Goal: Transaction & Acquisition: Subscribe to service/newsletter

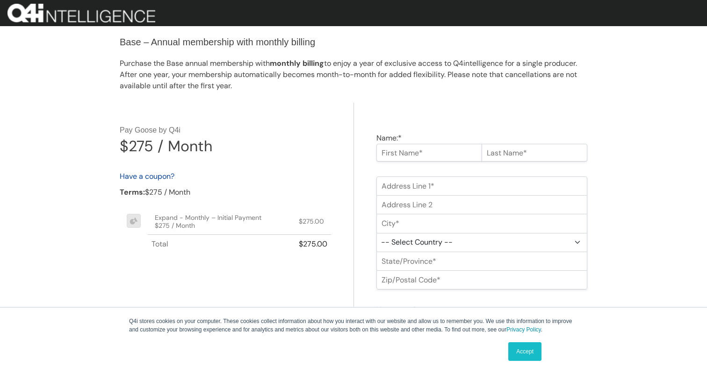
click at [437, 141] on div "Name:* First Name Required Last Name Required" at bounding box center [481, 147] width 211 height 29
click at [435, 147] on input "Name:*" at bounding box center [429, 153] width 106 height 18
type input "Will"
click at [513, 150] on input "text" at bounding box center [534, 153] width 106 height 18
type input "Sucre-Chesh"
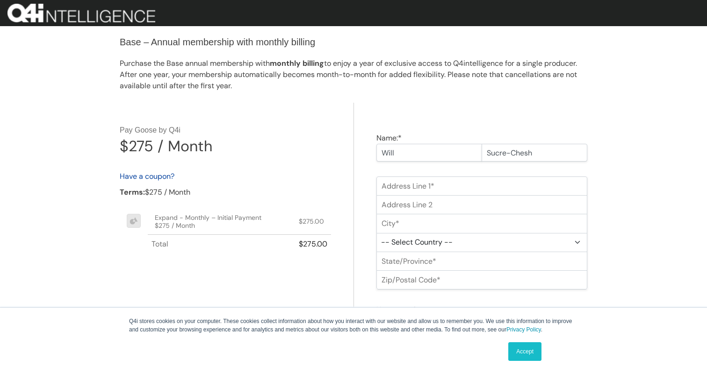
click at [491, 186] on input "Address Line 1:*" at bounding box center [481, 186] width 211 height 19
type input "1111 NW 12th St"
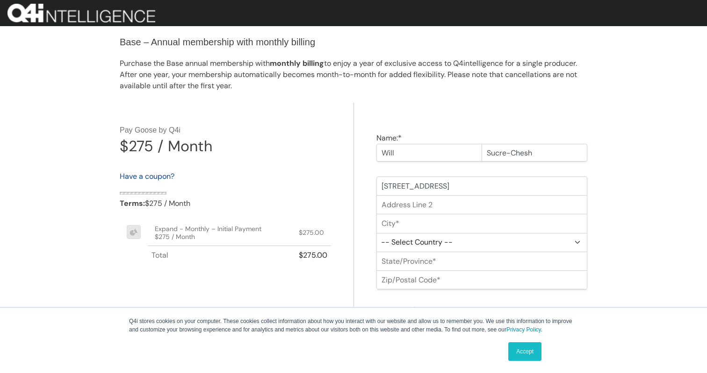
click at [459, 225] on input "City:*" at bounding box center [481, 223] width 211 height 19
type input "Seattle"
click at [460, 241] on select "-- Select Country -- United States (US) Afghanistan Åland Islands Albania Alger…" at bounding box center [481, 242] width 211 height 19
click at [376, 233] on select "-- Select Country -- United States (US) Afghanistan Åland Islands Albania Alger…" at bounding box center [481, 242] width 211 height 19
click at [460, 243] on select "-- Select Country -- United States (US) Afghanistan Åland Islands Albania Alger…" at bounding box center [481, 242] width 211 height 19
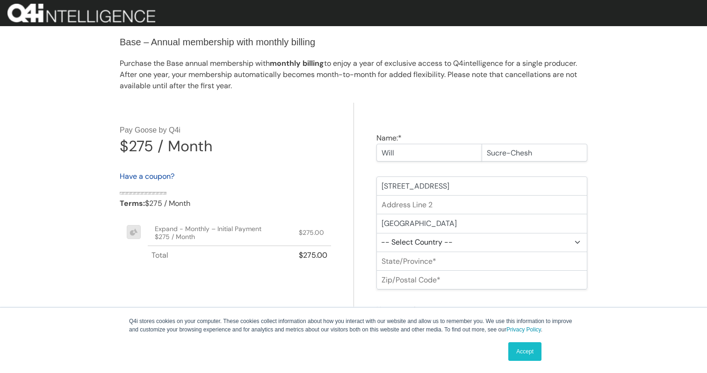
select select "US"
click at [376, 233] on select "-- Select Country -- United States (US) Afghanistan Åland Islands Albania Alger…" at bounding box center [481, 242] width 211 height 19
click at [451, 264] on select "-- Select State -- Alabama Alaska Arizona Arkansas California Colorado Connecti…" at bounding box center [481, 261] width 211 height 19
click at [376, 252] on select "-- Select State -- Alabama Alaska Arizona Arkansas California Colorado Connecti…" at bounding box center [481, 261] width 211 height 19
click at [448, 265] on select "-- Select State -- Alabama Alaska Arizona Arkansas California Colorado Connecti…" at bounding box center [481, 261] width 211 height 19
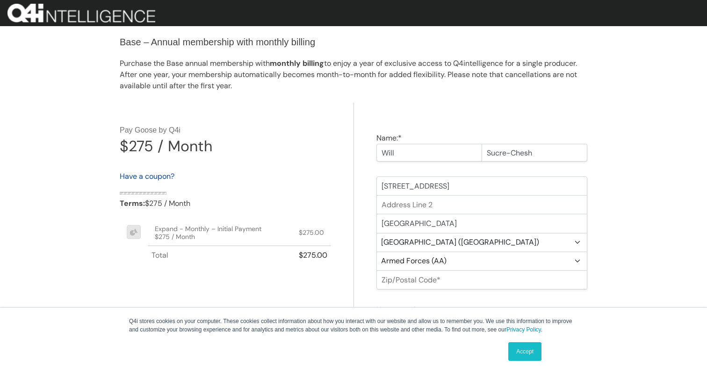
click at [376, 252] on select "-- Select State -- Alabama Alaska Arizona Arkansas California Colorado Connecti…" at bounding box center [481, 261] width 211 height 19
click at [448, 260] on select "-- Select State -- Alabama Alaska Arizona Arkansas California Colorado Connecti…" at bounding box center [481, 261] width 211 height 19
select select "NY"
click at [376, 252] on select "-- Select State -- Alabama Alaska Arizona Arkansas California Colorado Connecti…" at bounding box center [481, 261] width 211 height 19
click at [436, 283] on input "Zip/Postal Code:*" at bounding box center [481, 280] width 211 height 19
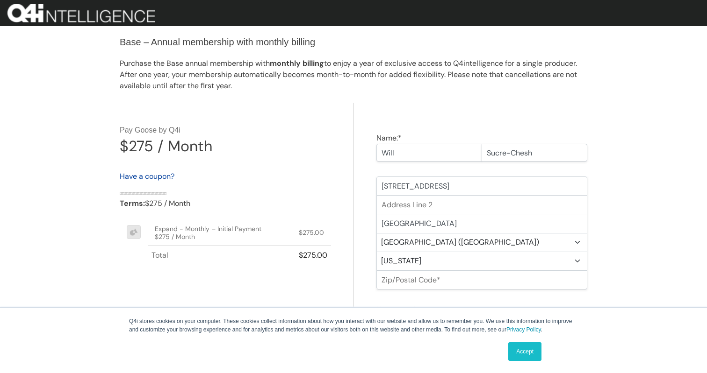
type input "12345"
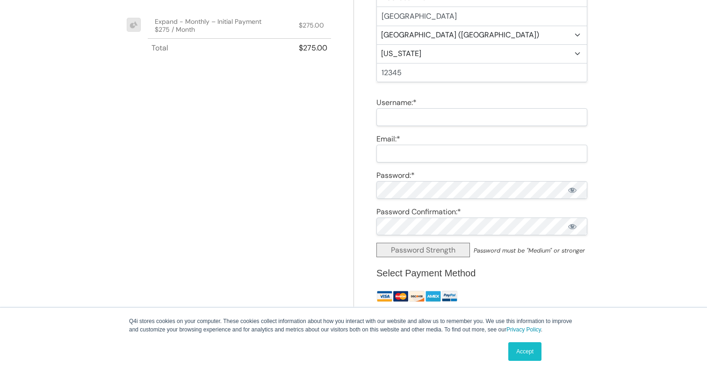
scroll to position [219, 0]
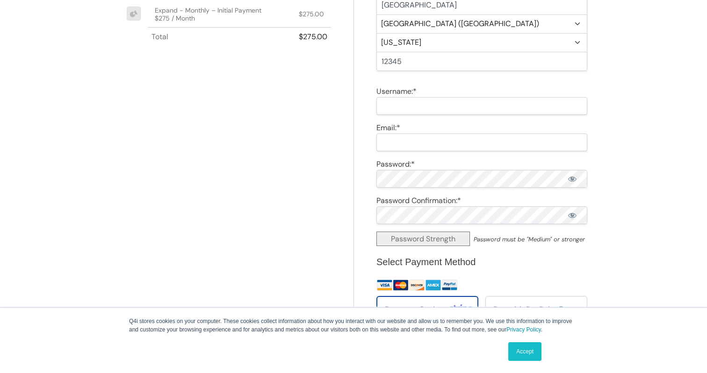
click at [418, 93] on div "Username:* Invalid Username" at bounding box center [481, 91] width 211 height 11
click at [418, 97] on input "Username:*" at bounding box center [481, 106] width 211 height 18
click at [418, 118] on div "Name:* Will Sucre-Chesh First Name Required Last Name Required Address Line 1:*…" at bounding box center [470, 250] width 234 height 733
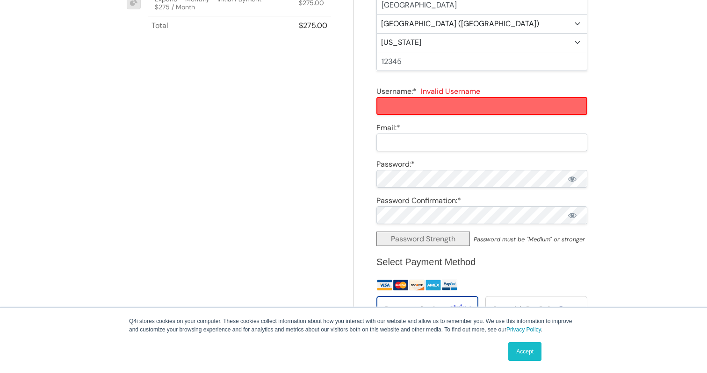
click at [417, 112] on input "Username:*" at bounding box center [481, 106] width 211 height 18
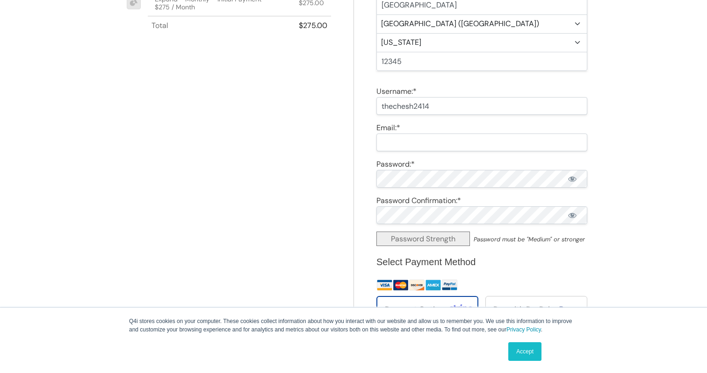
type input "thechesh2414"
click at [433, 143] on input "Email:*" at bounding box center [481, 143] width 211 height 18
type input "william+stageq4i@cheshtech.com"
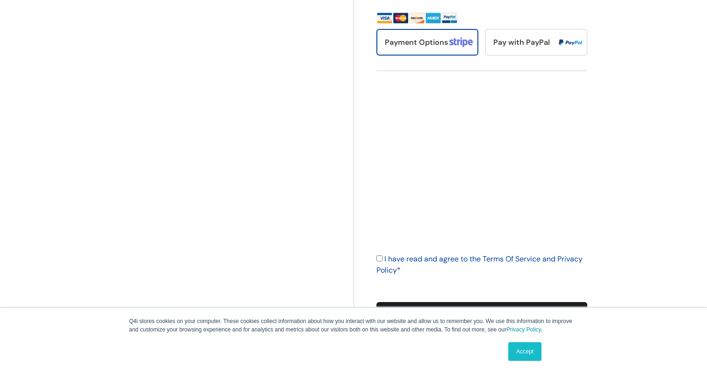
scroll to position [486, 0]
click at [379, 259] on input "I have read and agree to the Terms Of Service and Privacy Policy *" at bounding box center [379, 259] width 6 height 6
checkbox input "true"
click at [536, 345] on link "Accept" at bounding box center [524, 352] width 33 height 19
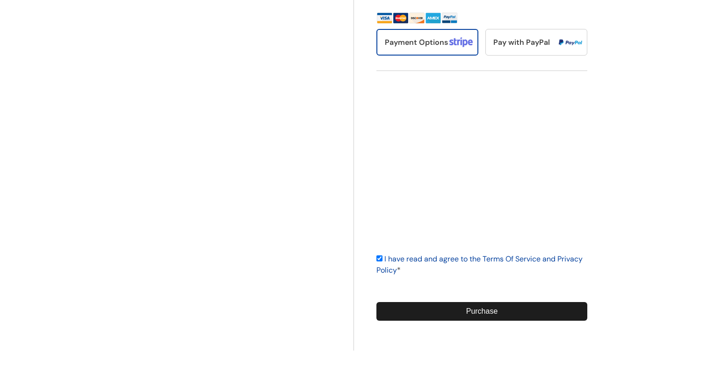
click at [514, 317] on input "Purchase" at bounding box center [481, 311] width 211 height 19
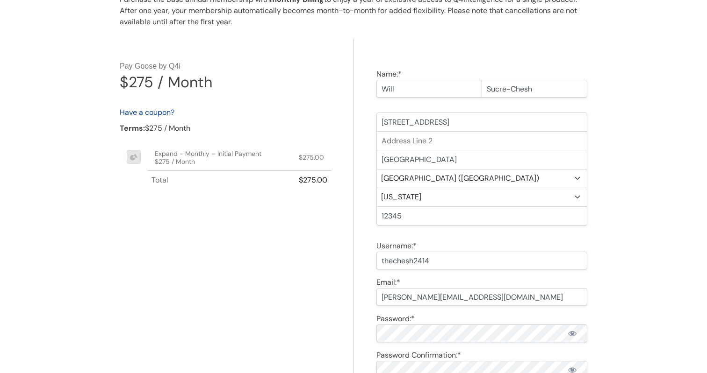
scroll to position [0, 0]
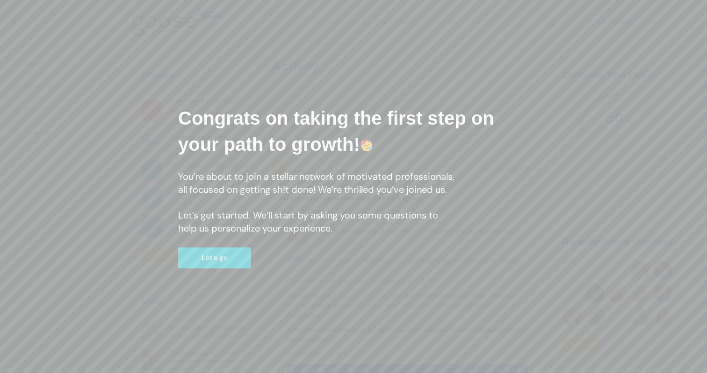
scroll to position [2, 0]
click at [209, 270] on div "Congrats on taking the first step on your path to growth! You’re about to join …" at bounding box center [353, 187] width 379 height 192
click at [210, 268] on button "Let's go" at bounding box center [214, 258] width 73 height 21
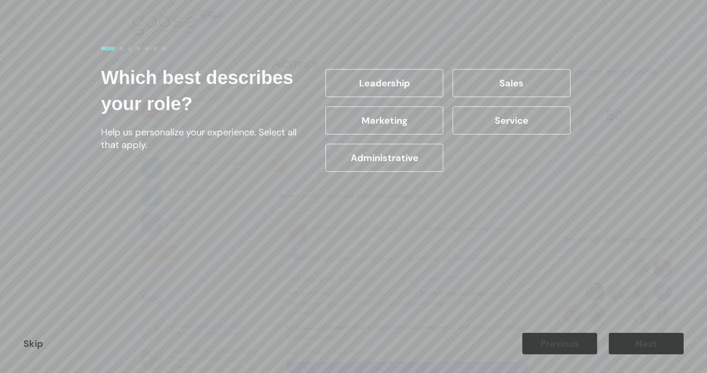
click at [399, 120] on label "Marketing" at bounding box center [384, 121] width 118 height 28
click at [0, 0] on input "Marketing" at bounding box center [0, 0] width 0 height 0
click at [648, 323] on div "Skip Previous Next" at bounding box center [353, 344] width 707 height 59
click at [644, 341] on button "Next" at bounding box center [645, 343] width 75 height 21
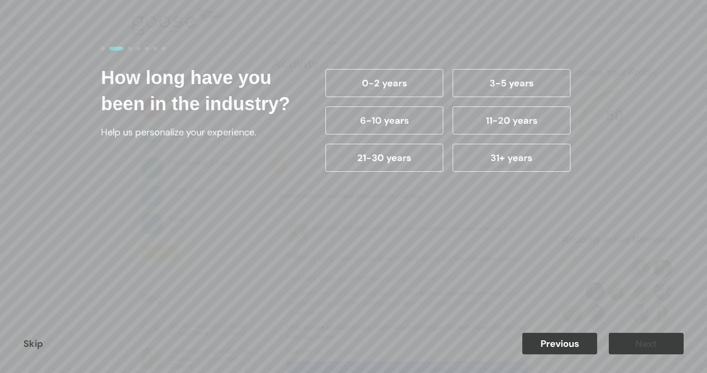
click at [405, 153] on label "21-30 years" at bounding box center [384, 158] width 118 height 28
click at [0, 0] on input "21-30 years" at bounding box center [0, 0] width 0 height 0
click at [626, 347] on button "Next" at bounding box center [645, 343] width 75 height 21
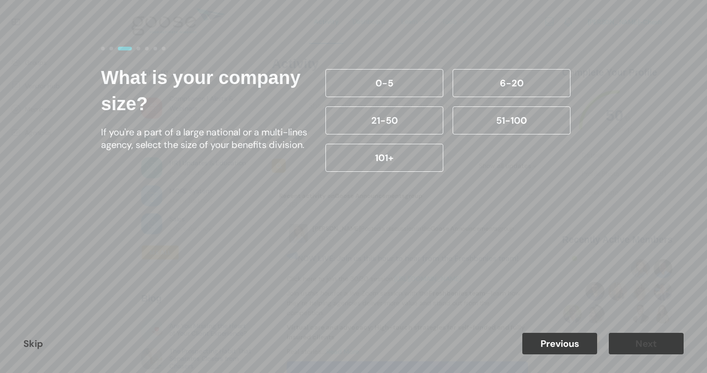
click at [35, 346] on link "Skip" at bounding box center [33, 344] width 20 height 12
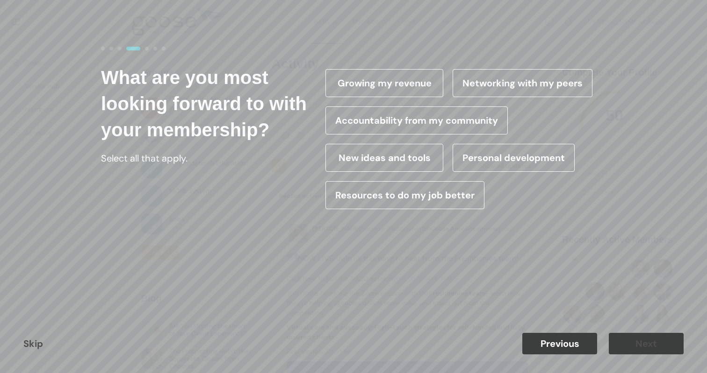
click at [35, 346] on link "Skip" at bounding box center [33, 344] width 20 height 12
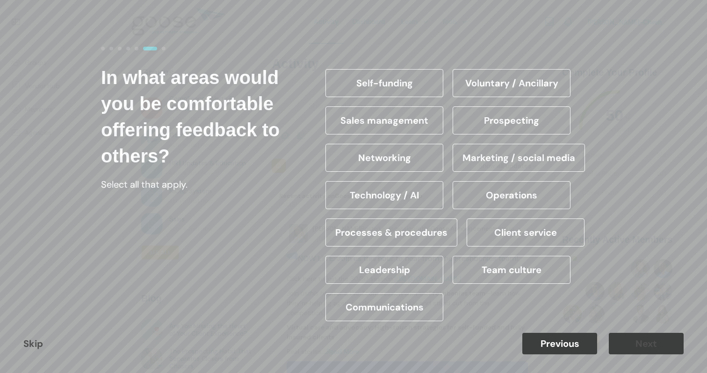
click at [35, 346] on link "Skip" at bounding box center [33, 344] width 20 height 12
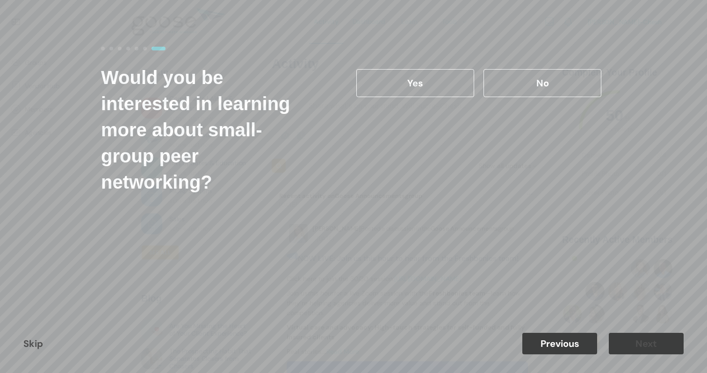
click at [35, 346] on link "Skip" at bounding box center [33, 344] width 20 height 12
click at [474, 87] on div "Yes" at bounding box center [414, 82] width 127 height 37
click at [505, 86] on label "No" at bounding box center [542, 83] width 118 height 28
click at [0, 0] on input "No" at bounding box center [0, 0] width 0 height 0
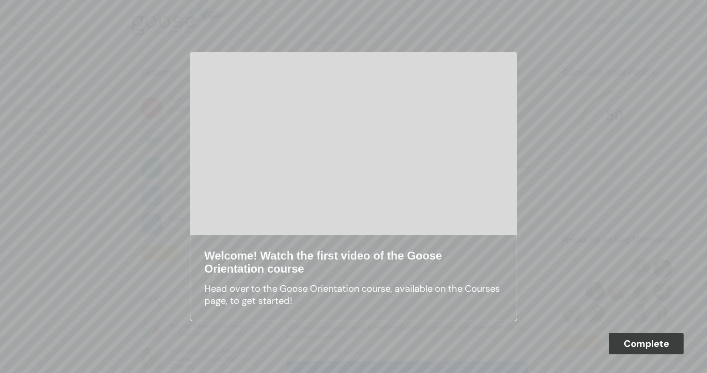
click at [639, 346] on button "Complete" at bounding box center [645, 343] width 75 height 21
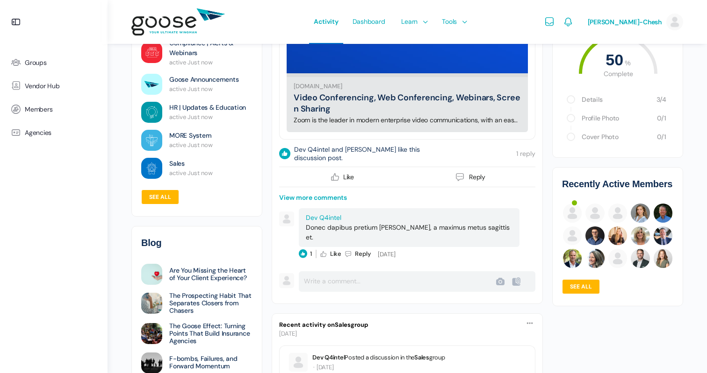
scroll to position [448, 0]
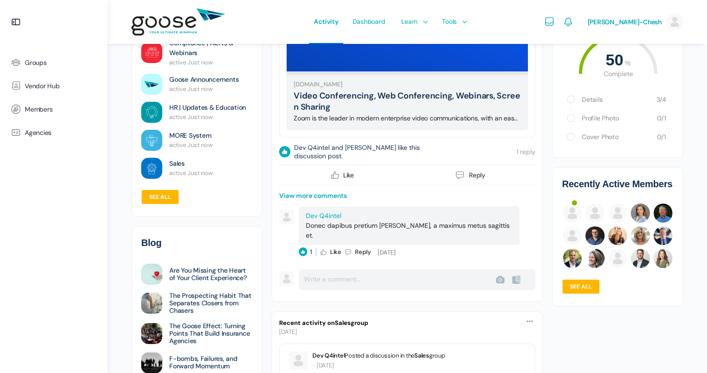
click at [361, 273] on form "Comment Post Cancel Upload Failed Error" at bounding box center [407, 280] width 256 height 21
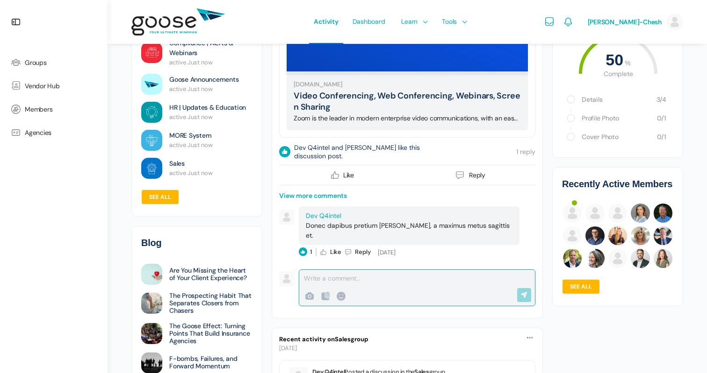
click at [361, 274] on div at bounding box center [415, 279] width 222 height 10
click at [529, 288] on input "Post" at bounding box center [527, 295] width 20 height 14
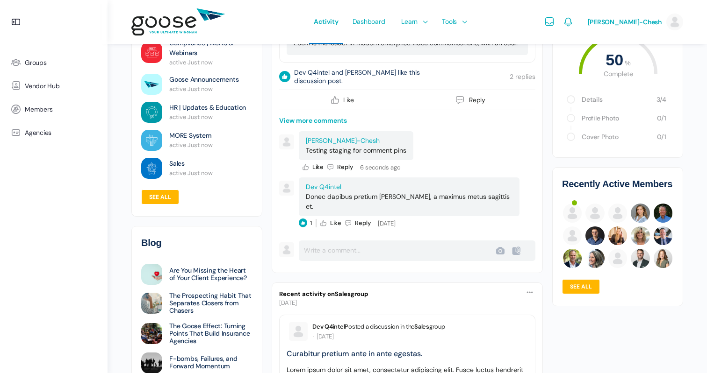
scroll to position [519, 0]
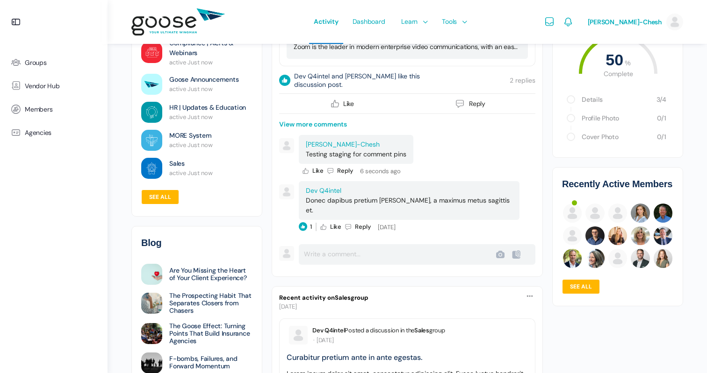
click at [371, 145] on div "[PERSON_NAME]-Chesh" at bounding box center [350, 145] width 89 height 10
click at [360, 157] on p "Testing staging for comment pins" at bounding box center [356, 155] width 100 height 10
click at [370, 174] on span "6 seconds ago" at bounding box center [380, 171] width 41 height 8
click at [367, 143] on div "[PERSON_NAME]-Chesh" at bounding box center [350, 145] width 89 height 10
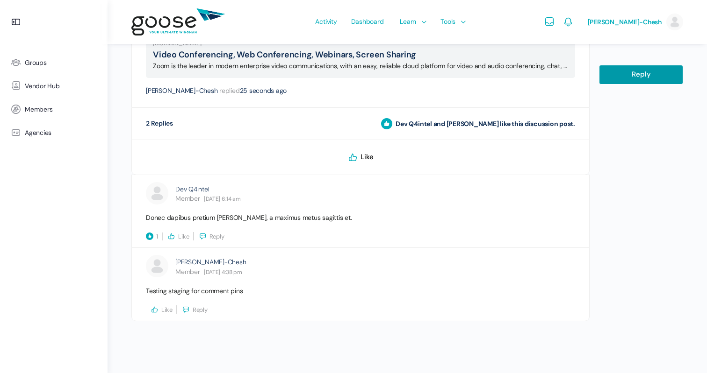
scroll to position [601, 0]
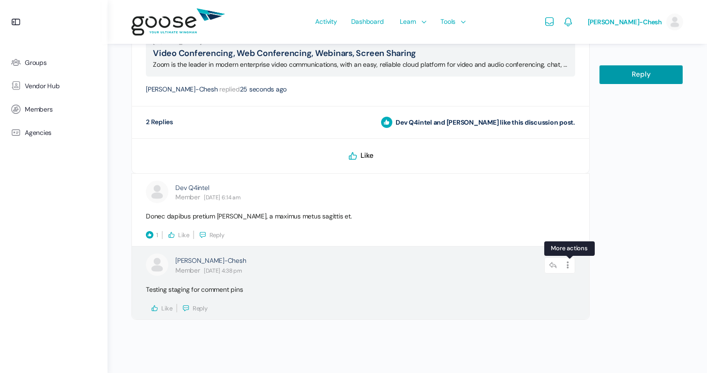
click at [568, 265] on icon at bounding box center [568, 265] width 14 height 16
click at [539, 292] on link "Edit" at bounding box center [542, 290] width 71 height 18
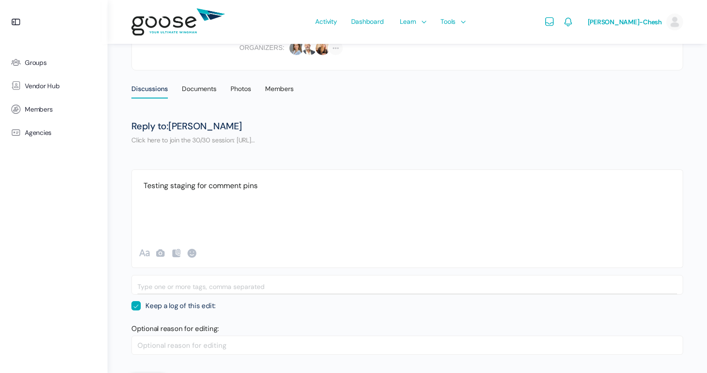
scroll to position [240, 0]
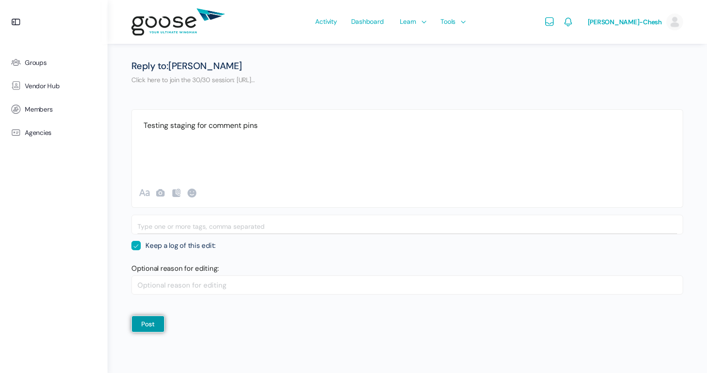
click at [298, 106] on fieldset "Reply to: Eliza Leder Click here to join the 30/30 session: https://us0… Cancel…" at bounding box center [406, 196] width 551 height 273
click at [285, 126] on div "Testing staging for comment pins" at bounding box center [407, 138] width 550 height 56
click at [154, 328] on button "Post" at bounding box center [147, 324] width 33 height 17
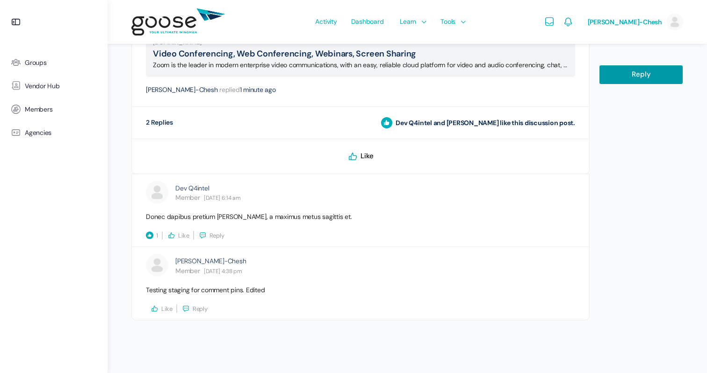
scroll to position [601, 0]
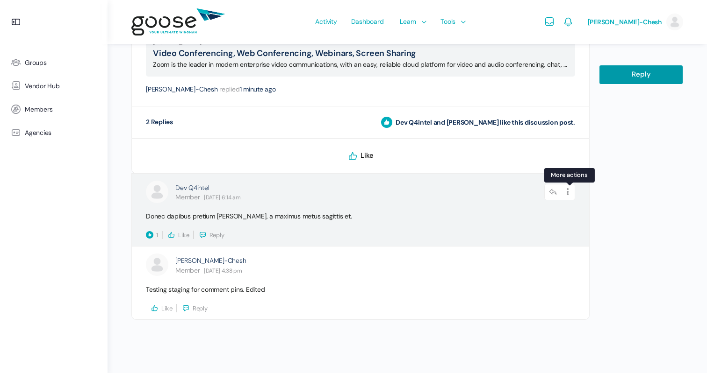
click at [566, 195] on icon at bounding box center [568, 192] width 14 height 16
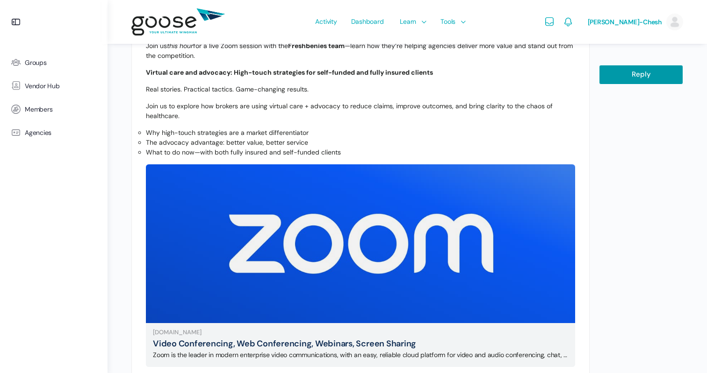
scroll to position [0, 0]
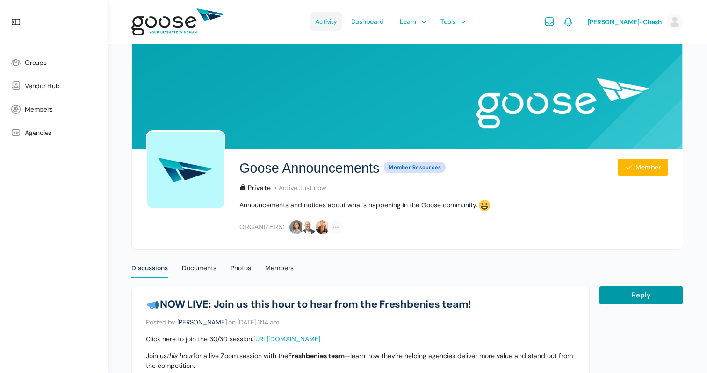
click at [326, 23] on span "Activity" at bounding box center [325, 22] width 21 height 44
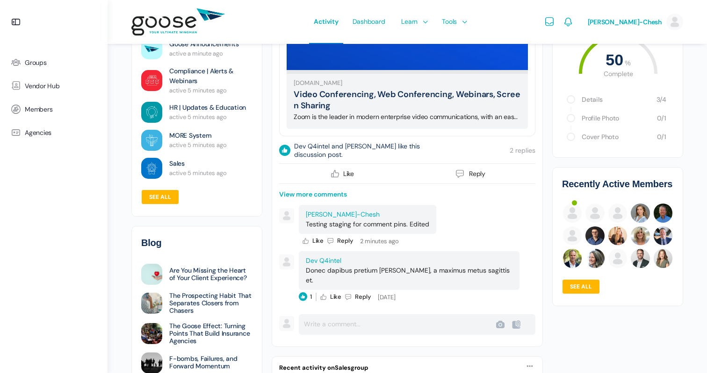
scroll to position [475, 0]
